Goal: Task Accomplishment & Management: Manage account settings

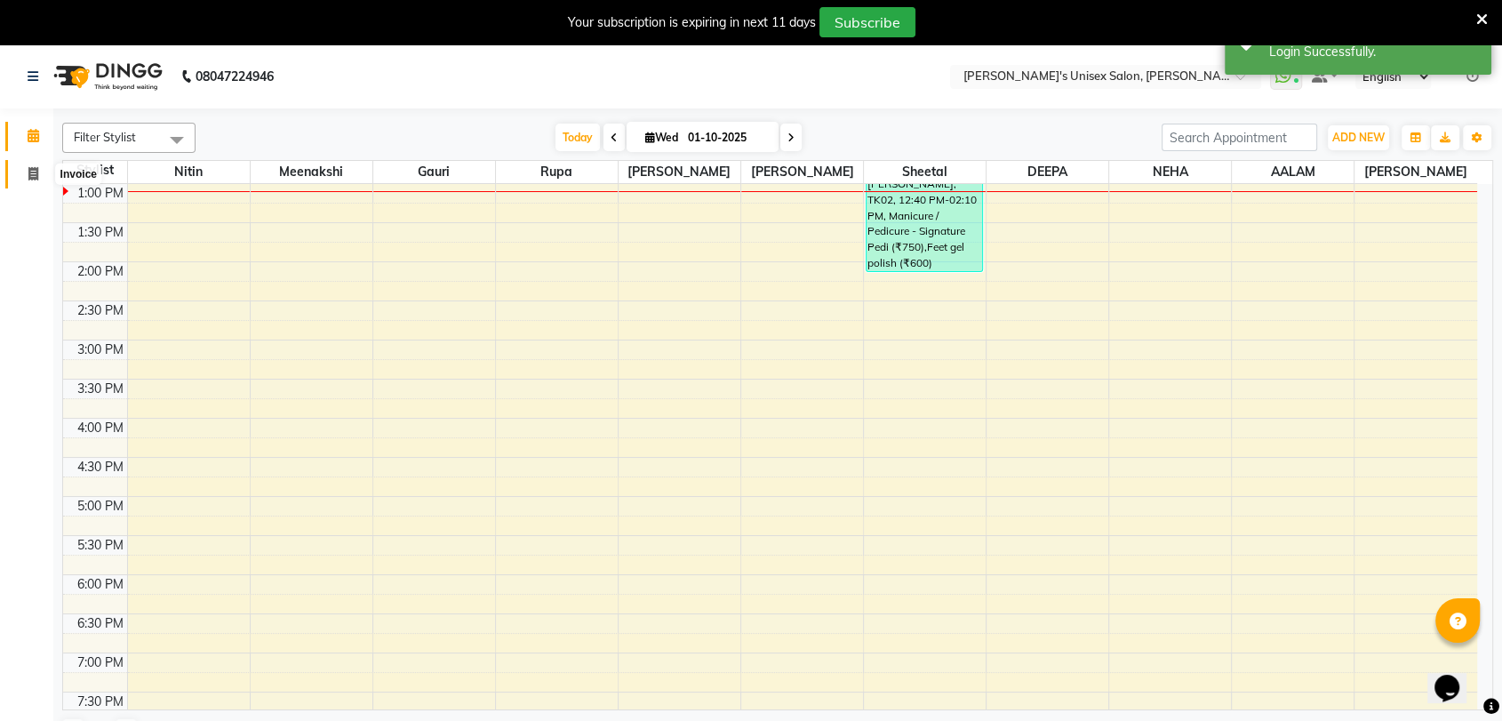
click at [40, 176] on span at bounding box center [33, 174] width 31 height 20
select select "62"
select select "service"
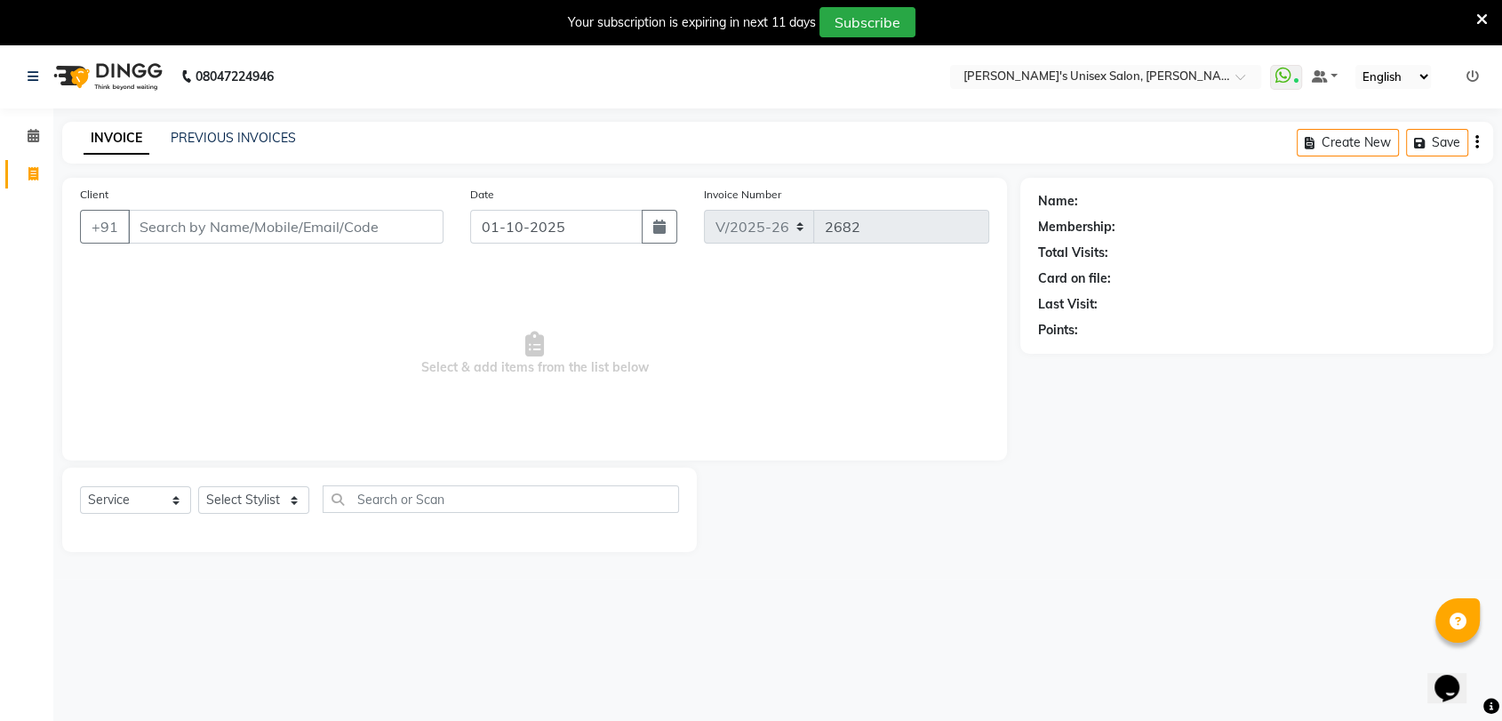
click at [1470, 75] on icon at bounding box center [1472, 76] width 12 height 12
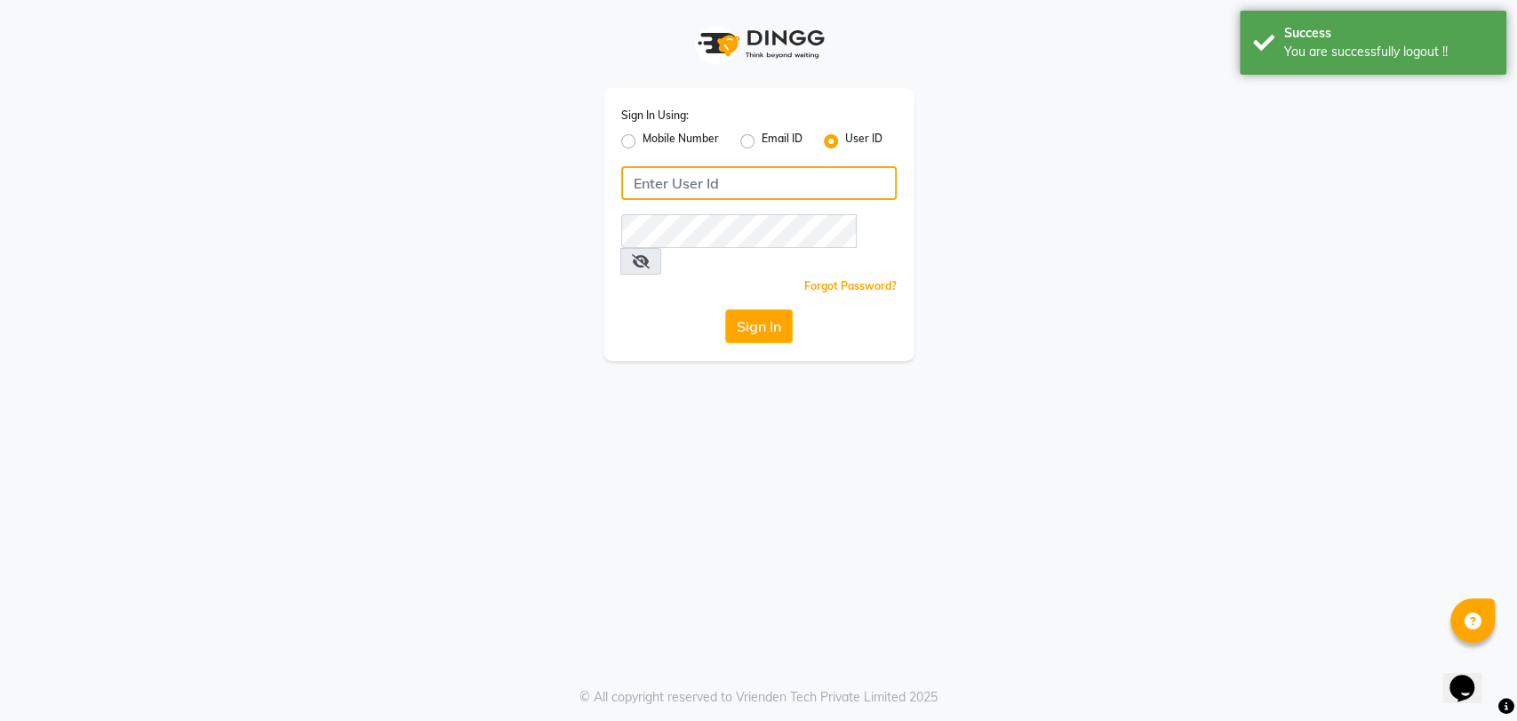
type input "5533992244"
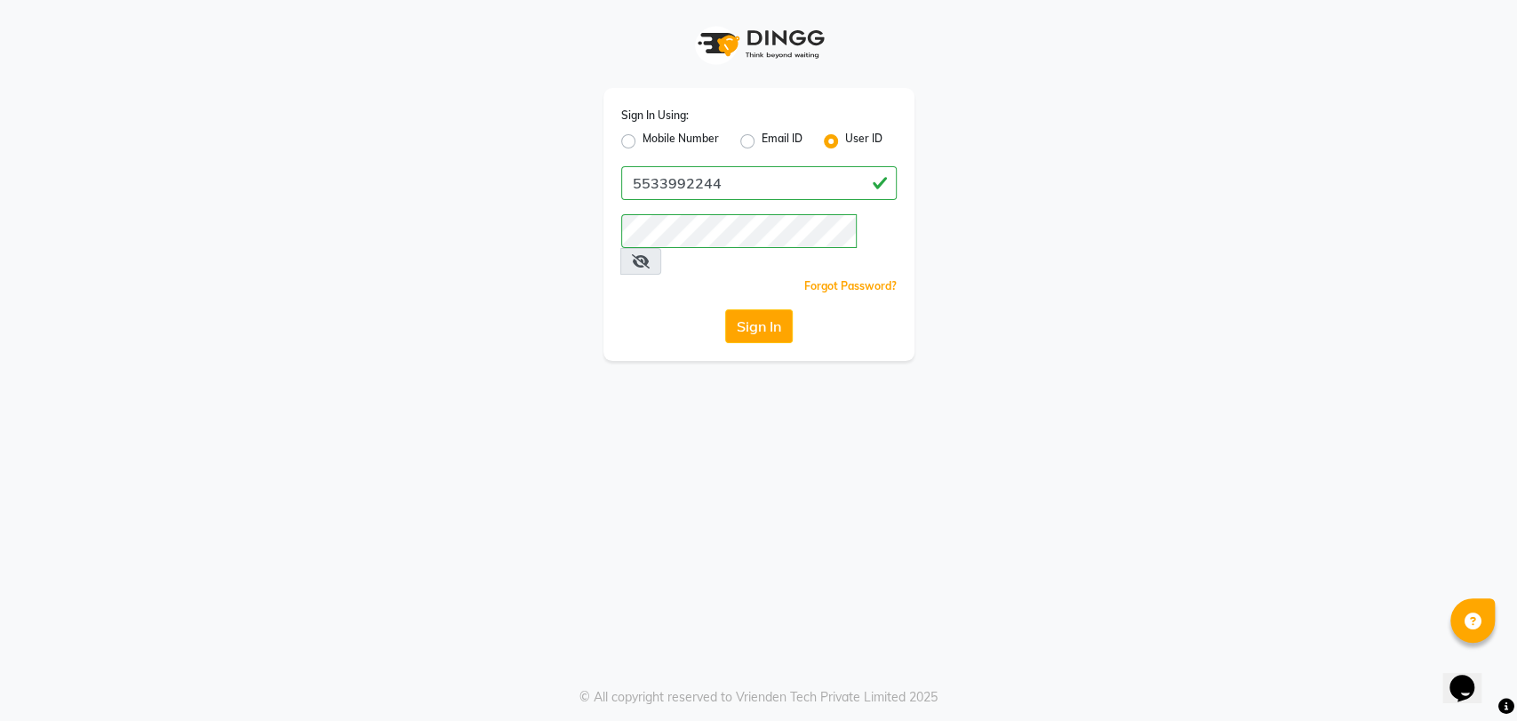
click at [642, 140] on label "Mobile Number" at bounding box center [680, 141] width 76 height 21
click at [642, 140] on input "Mobile Number" at bounding box center [648, 137] width 12 height 12
radio input "true"
radio input "false"
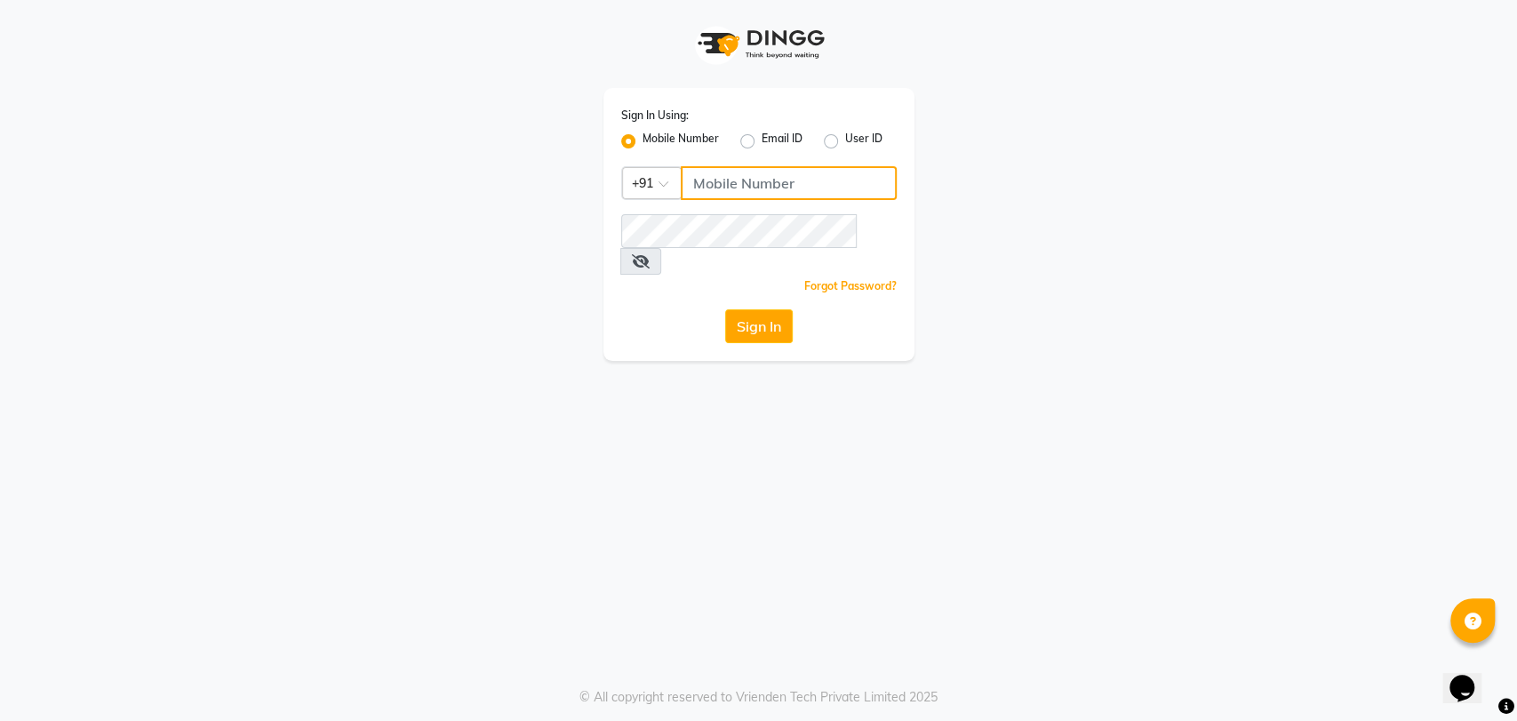
click at [732, 183] on input "Username" at bounding box center [789, 183] width 216 height 34
type input "9967799241"
click at [1093, 271] on div "Sign In Using: Mobile Number Email ID User ID Country Code × [PHONE_NUMBER] Rem…" at bounding box center [758, 180] width 1013 height 361
click at [753, 309] on button "Sign In" at bounding box center [759, 326] width 68 height 34
